Goal: Information Seeking & Learning: Check status

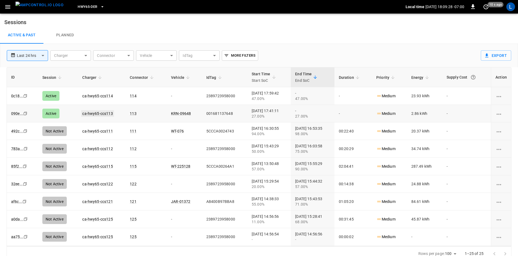
click at [97, 115] on link "ca-hwy65-ccs113" at bounding box center [97, 113] width 33 height 7
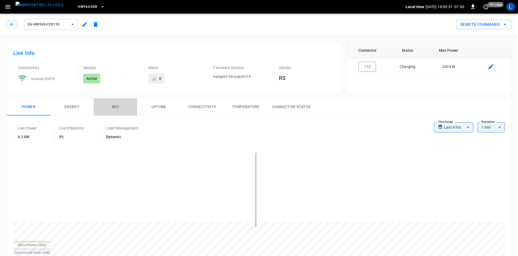
click at [118, 107] on button "SOC" at bounding box center [115, 106] width 43 height 17
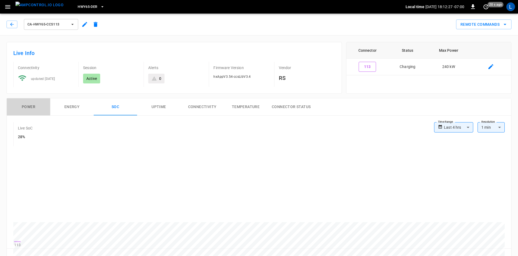
click at [28, 107] on button "Power" at bounding box center [28, 106] width 43 height 17
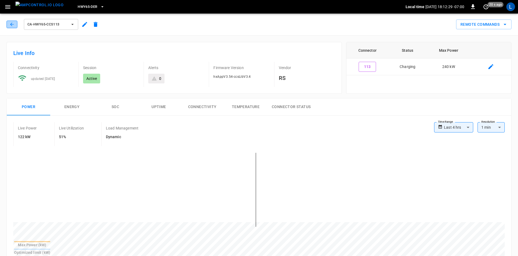
click at [12, 25] on icon "button" at bounding box center [11, 24] width 5 height 5
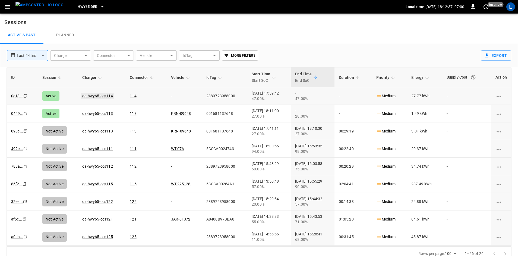
click at [96, 94] on link "ca-hwy65-ccs114" at bounding box center [97, 96] width 33 height 7
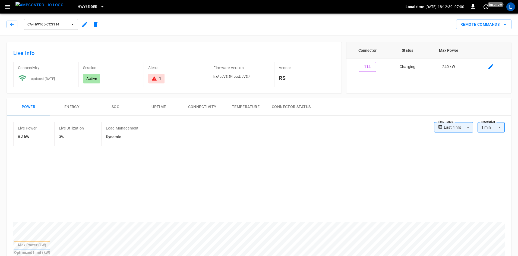
click at [116, 107] on button "SOC" at bounding box center [115, 106] width 43 height 17
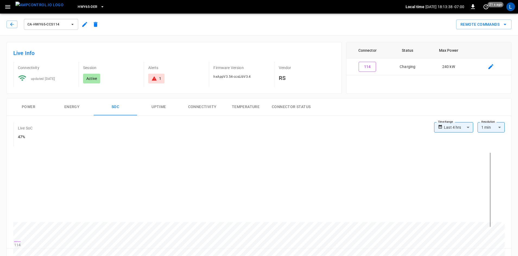
click at [32, 107] on button "Power" at bounding box center [28, 106] width 43 height 17
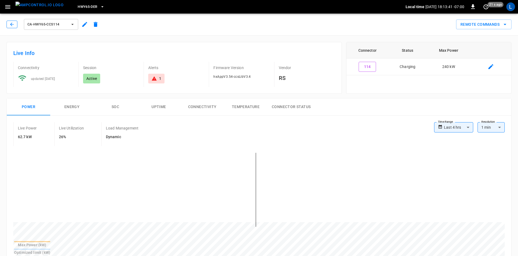
click at [15, 24] on button "button" at bounding box center [12, 25] width 11 height 8
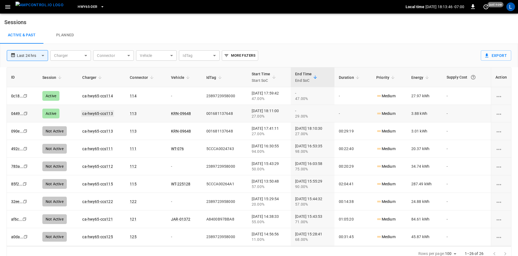
click at [100, 115] on link "ca-hwy65-ccs113" at bounding box center [97, 113] width 33 height 7
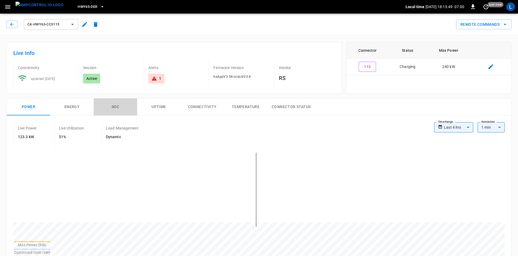
click at [116, 106] on button "SOC" at bounding box center [115, 106] width 43 height 17
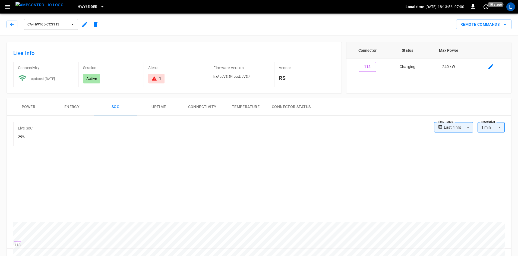
click at [162, 20] on div "Remote Commands" at bounding box center [306, 22] width 410 height 14
click at [30, 109] on button "Power" at bounding box center [28, 106] width 43 height 17
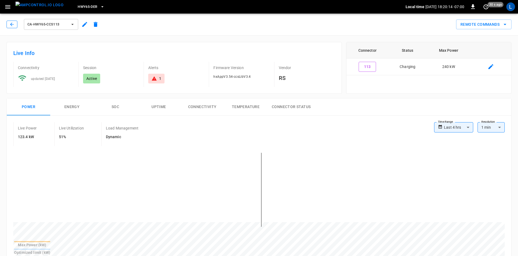
click at [12, 24] on icon "button" at bounding box center [11, 24] width 5 height 5
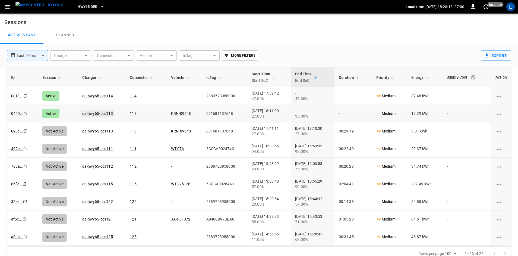
click at [102, 113] on link "ca-hwy65-ccs113" at bounding box center [97, 113] width 33 height 7
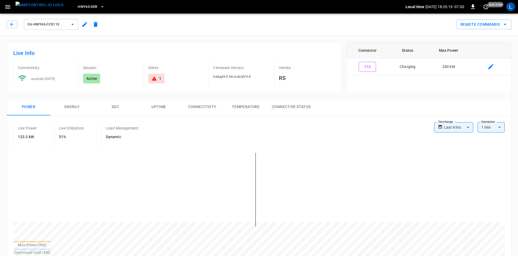
click at [111, 108] on button "SOC" at bounding box center [115, 106] width 43 height 17
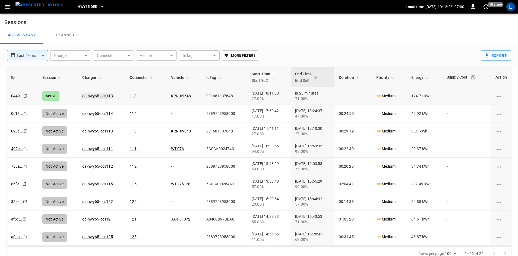
click at [99, 94] on link "ca-hwy65-ccs113" at bounding box center [97, 96] width 33 height 7
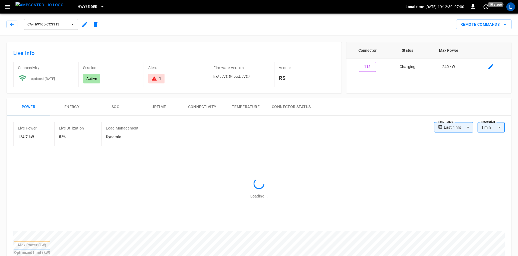
click at [115, 107] on button "SOC" at bounding box center [115, 106] width 43 height 17
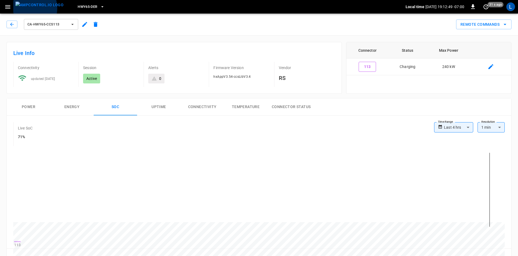
click at [28, 8] on img "menu" at bounding box center [39, 5] width 48 height 7
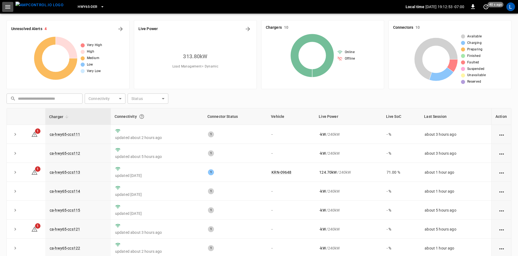
click at [6, 8] on icon "button" at bounding box center [7, 7] width 5 height 4
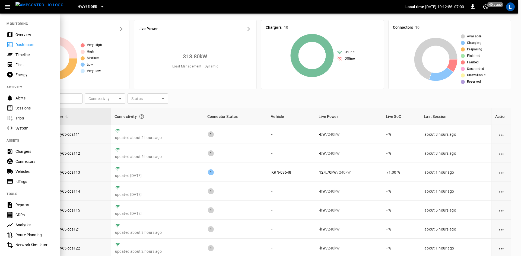
click at [33, 107] on div "Sessions" at bounding box center [34, 108] width 38 height 5
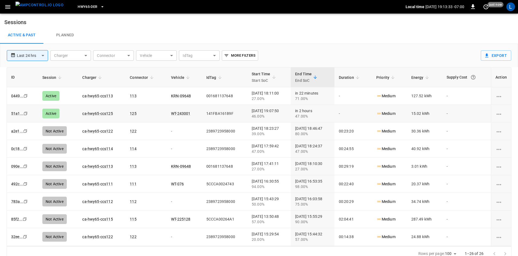
click at [82, 113] on link "ca-hwy65-ccs125" at bounding box center [97, 114] width 30 height 4
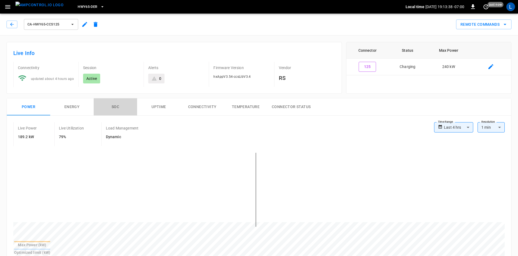
click at [117, 107] on button "SOC" at bounding box center [115, 106] width 43 height 17
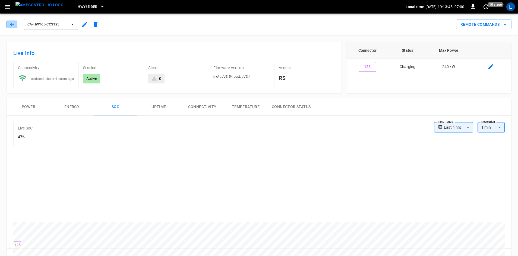
click at [9, 24] on button "button" at bounding box center [12, 25] width 11 height 8
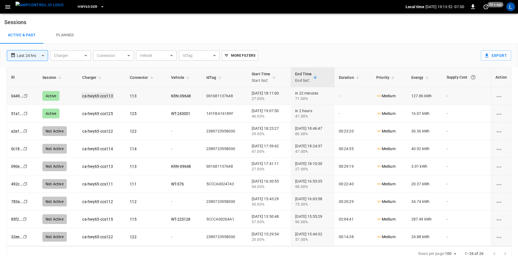
click at [94, 96] on link "ca-hwy65-ccs113" at bounding box center [97, 96] width 33 height 7
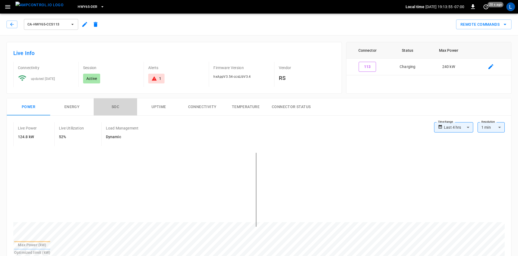
click at [118, 104] on button "SOC" at bounding box center [115, 106] width 43 height 17
